Goal: Information Seeking & Learning: Learn about a topic

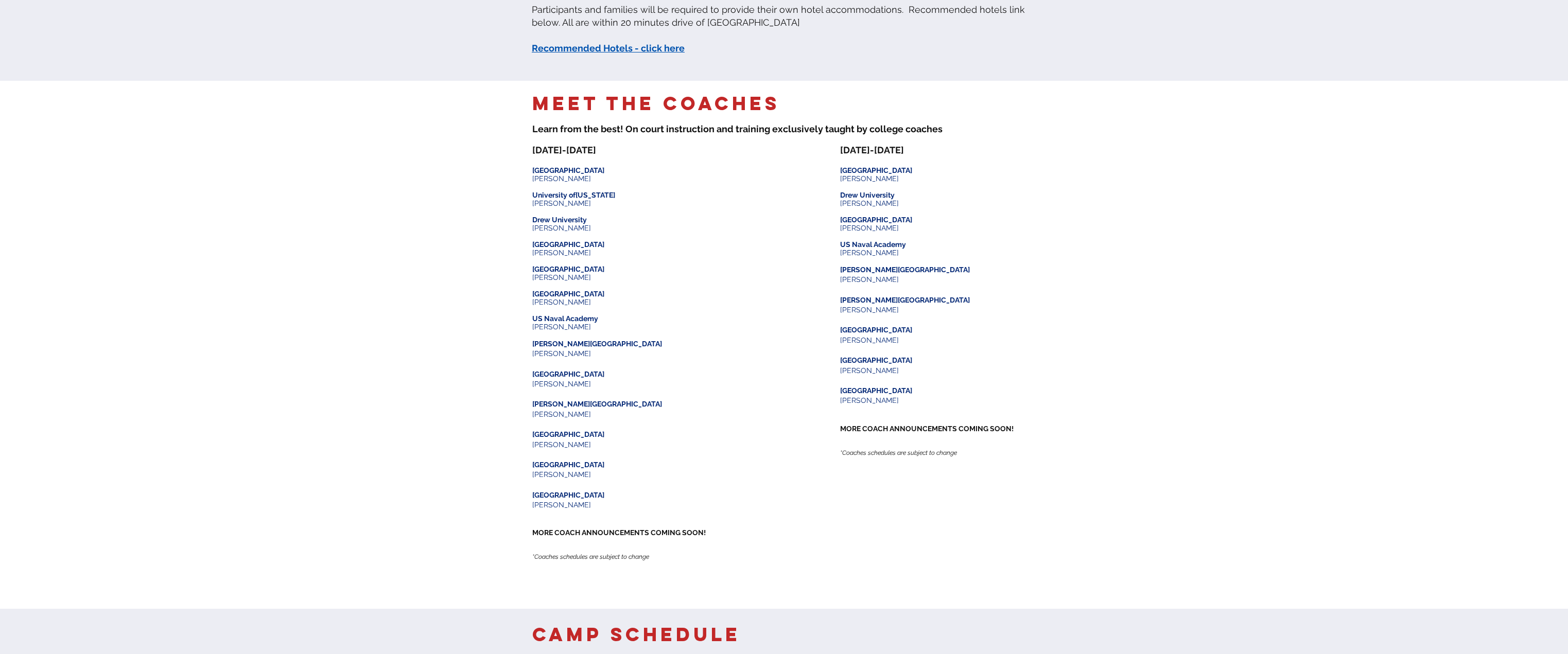
scroll to position [1184, 0]
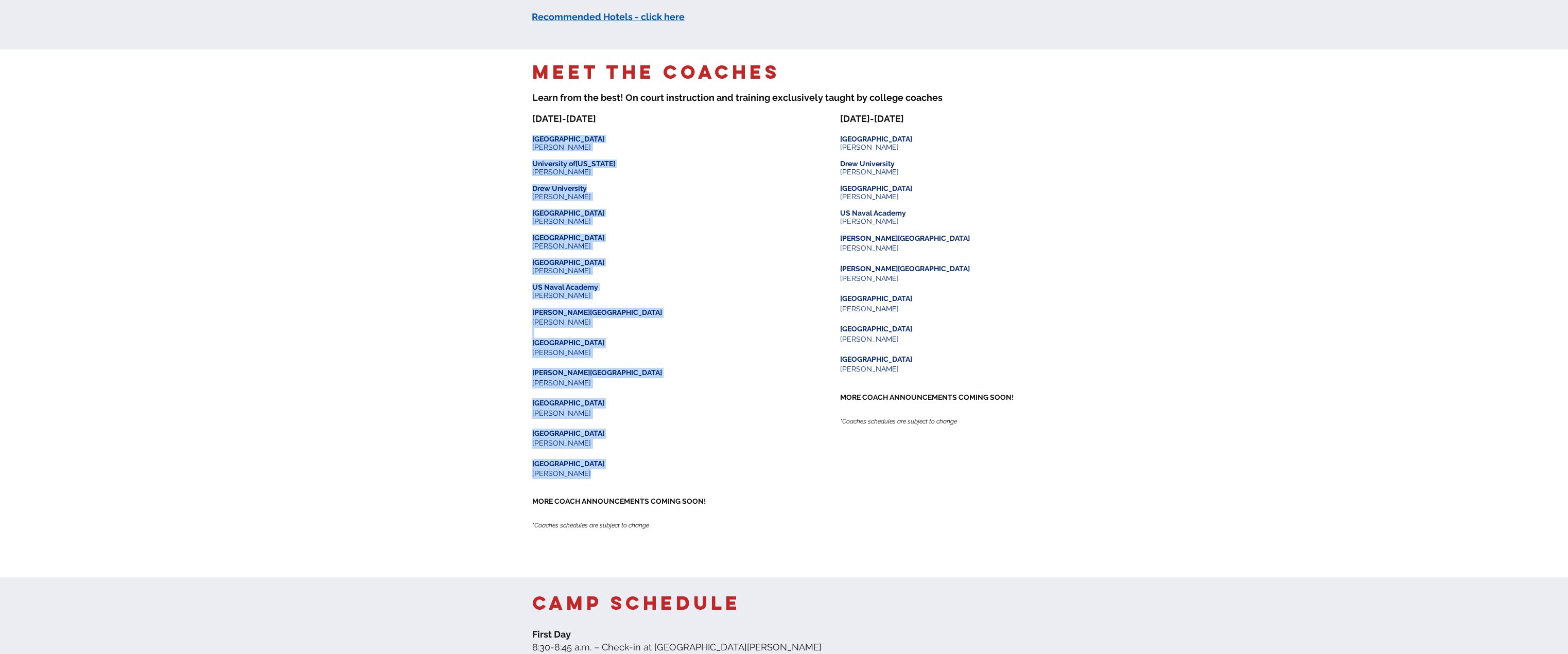
drag, startPoint x: 578, startPoint y: 477, endPoint x: 530, endPoint y: 140, distance: 340.4
click at [530, 141] on div "Meet the Coaches ​ Learn from the best! On court instruction and training e xcl…" at bounding box center [784, 313] width 1568 height 528
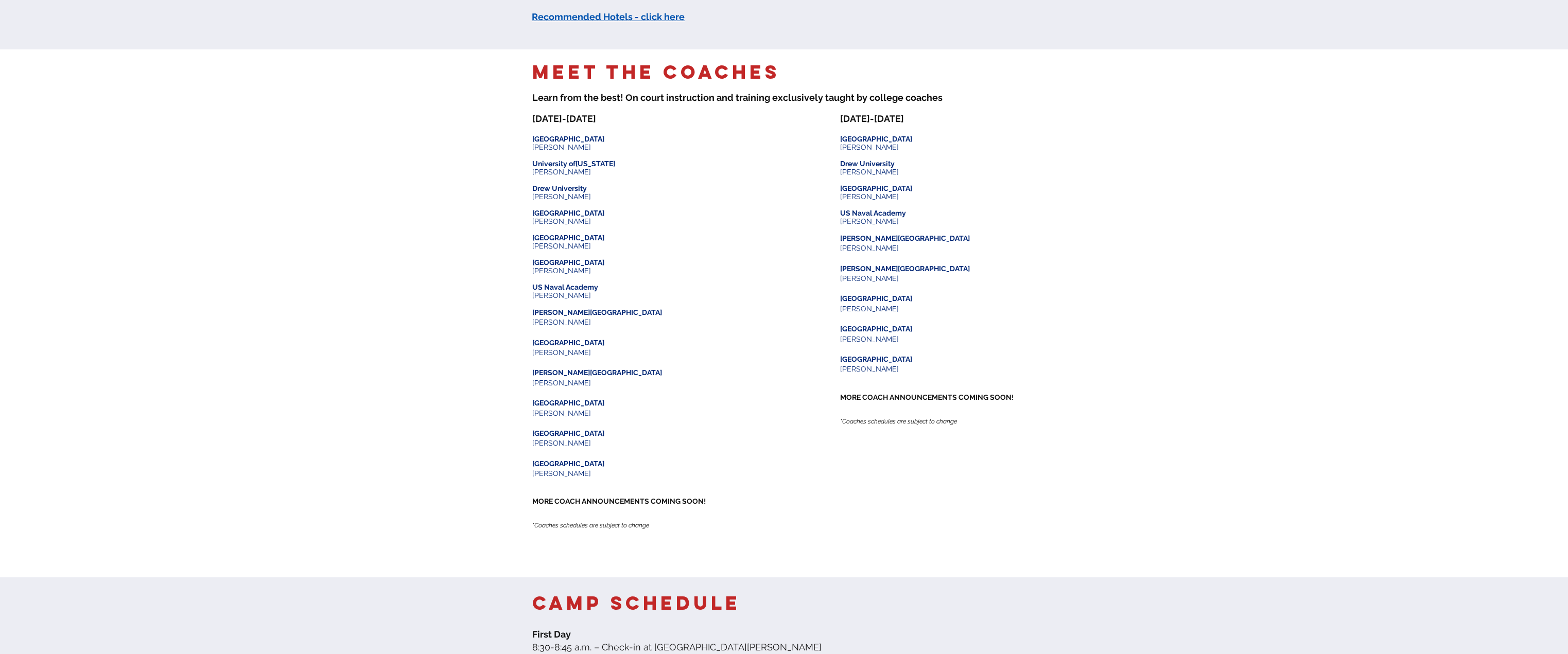
click at [663, 483] on p "​" at bounding box center [630, 484] width 196 height 11
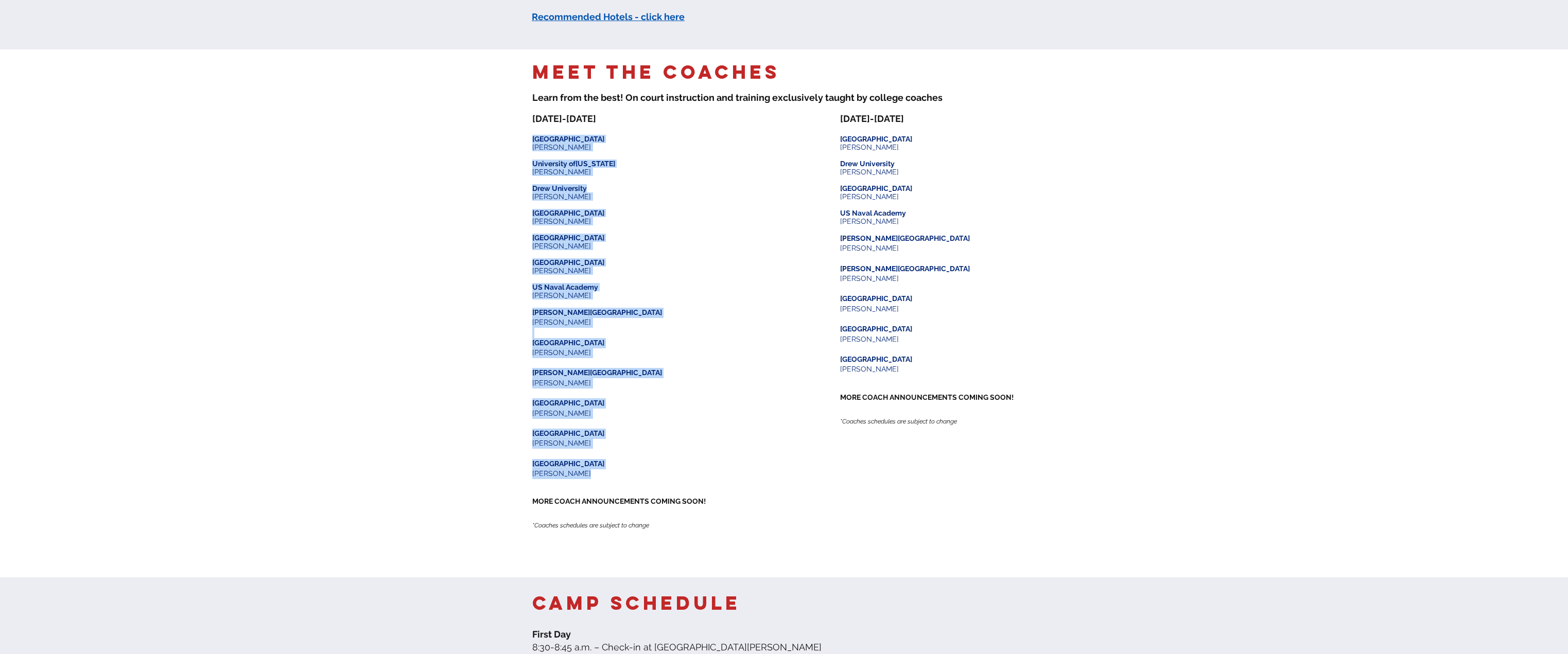
drag, startPoint x: 577, startPoint y: 476, endPoint x: 533, endPoint y: 141, distance: 337.9
click at [533, 141] on div "JULY 14-15 ​ ​ Lehigh University John Manos ​ University of Pennsylvania Karen …" at bounding box center [630, 325] width 196 height 424
copy div "Lehigh University John Manos ​ University of Pennsylvania Karen Siegel ​ Drew U…"
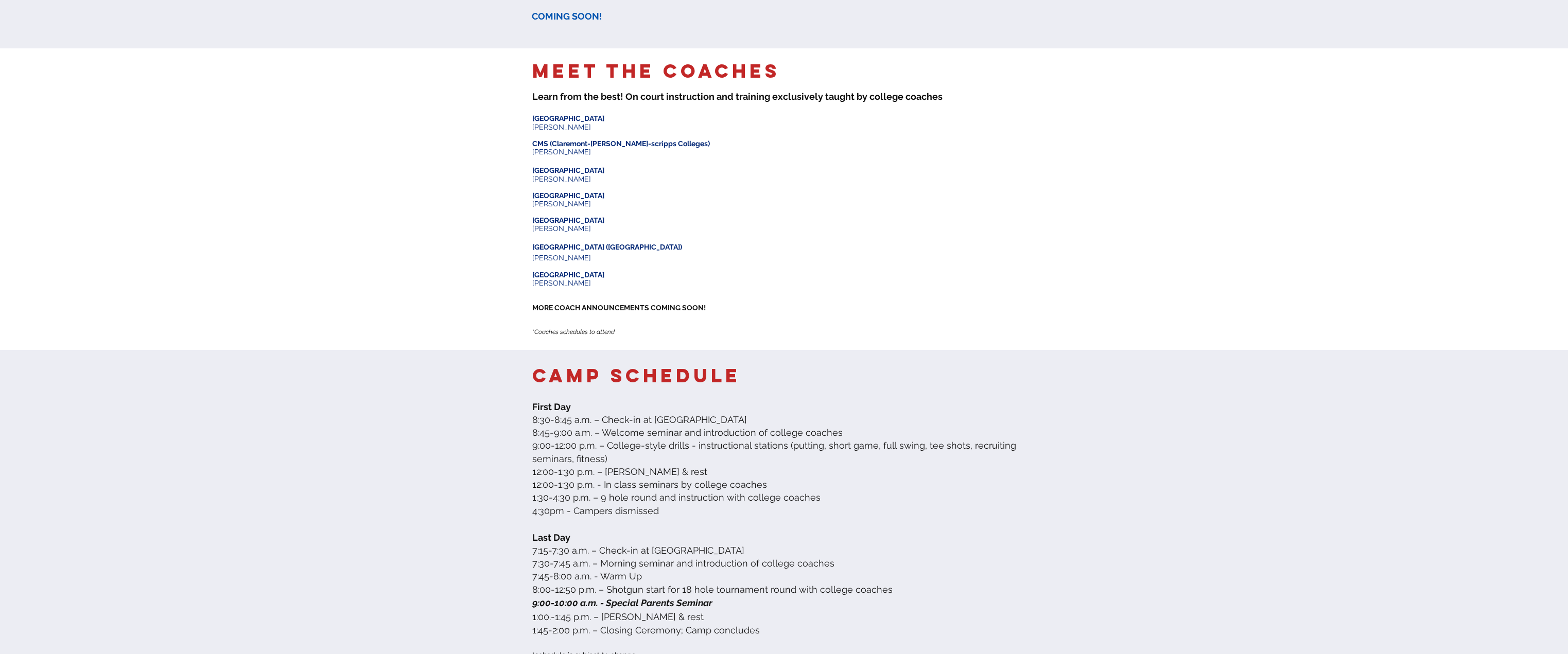
scroll to position [618, 0]
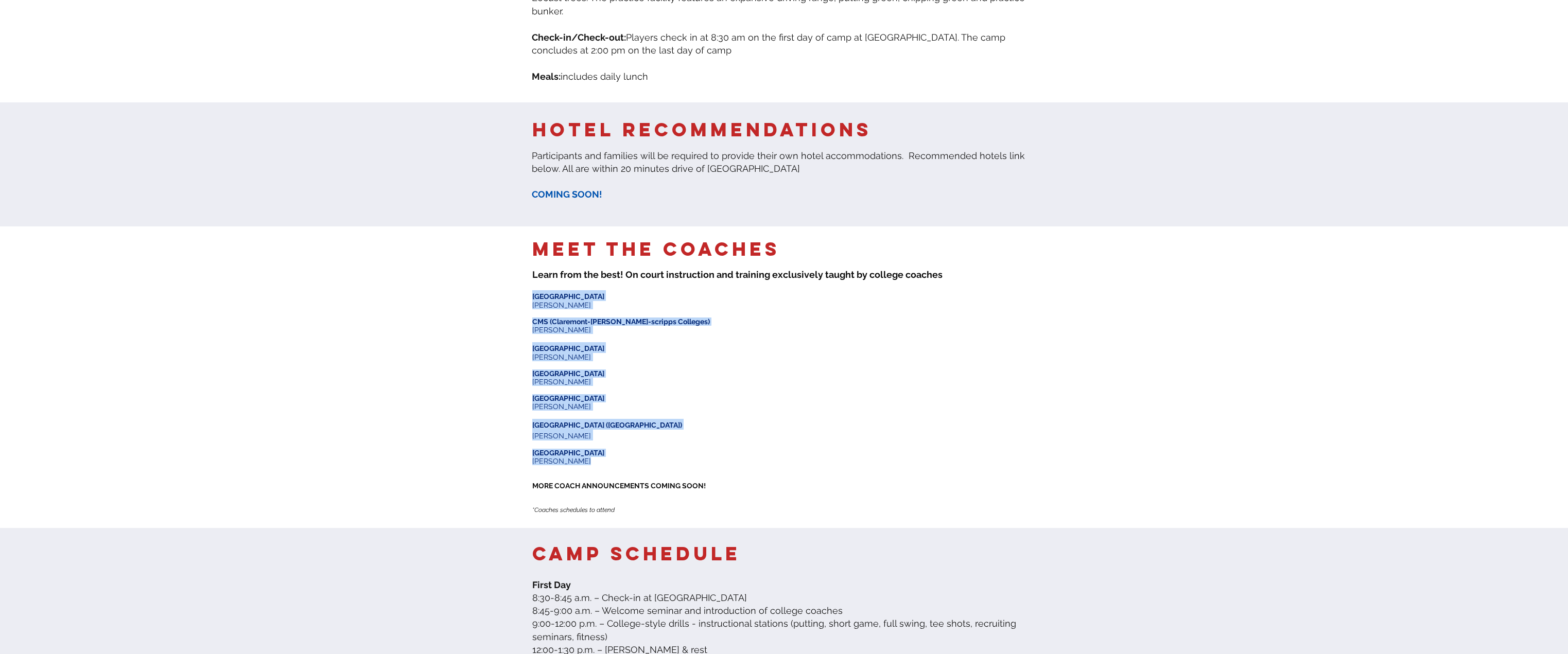
drag, startPoint x: 590, startPoint y: 441, endPoint x: 535, endPoint y: 276, distance: 173.9
click at [535, 290] on div "​ Bowdoin University Jay Durfee ​ CMS (Claremont-mudd-scripps Colleges) Mitchel…" at bounding box center [630, 405] width 196 height 230
copy div "Bowdoin University Jay Durfee ​ CMS (Claremont-mudd-scripps Colleges) Mitchell …"
